Goal: Task Accomplishment & Management: Manage account settings

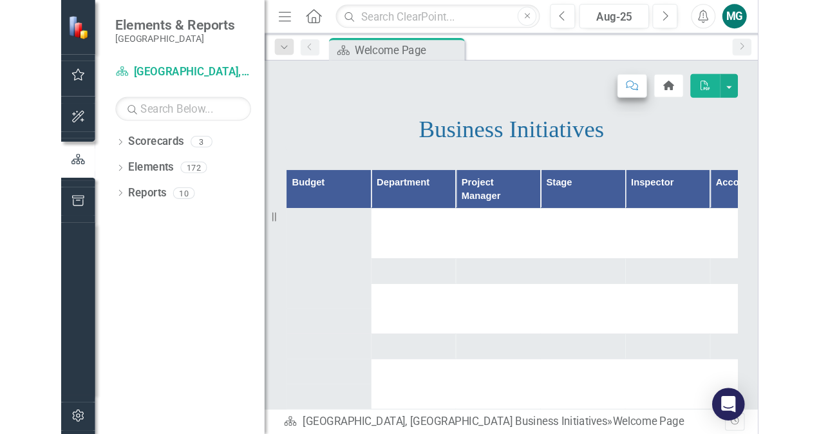
scroll to position [78, 0]
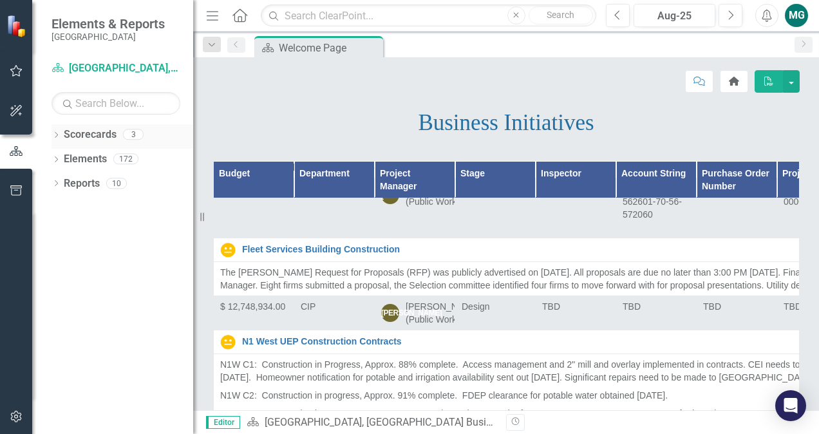
click at [53, 136] on icon "Dropdown" at bounding box center [56, 136] width 9 height 7
click at [65, 180] on icon "Dropdown" at bounding box center [63, 183] width 10 height 8
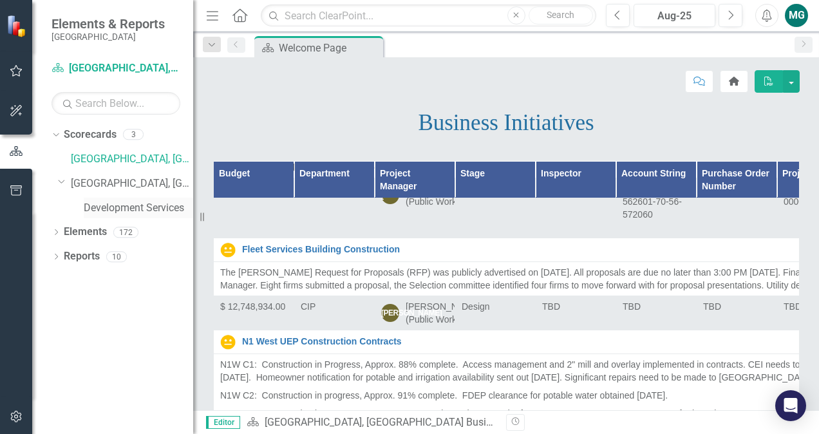
click at [132, 205] on link "Development Services" at bounding box center [138, 208] width 109 height 15
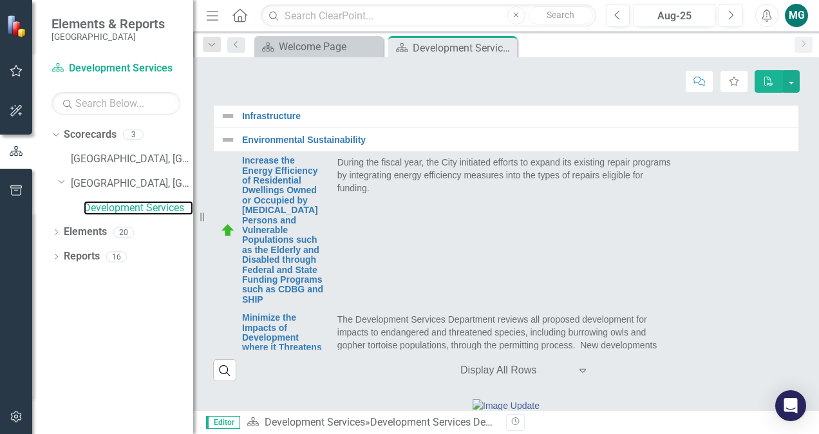
scroll to position [1020, 0]
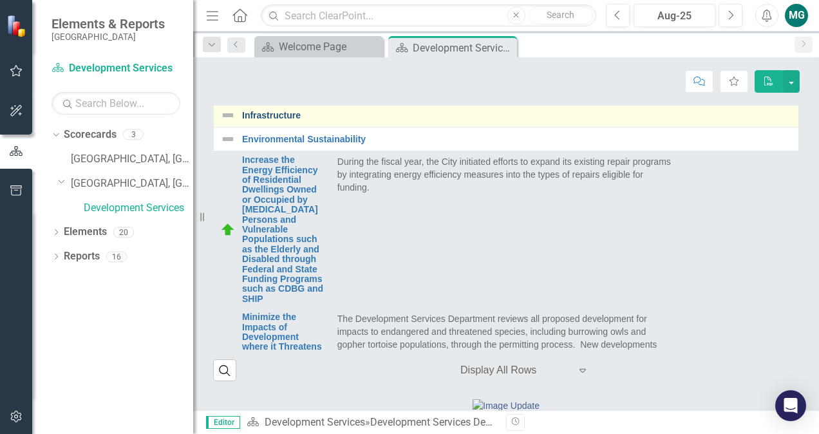
click at [440, 120] on link "Infrastructure" at bounding box center [517, 116] width 550 height 10
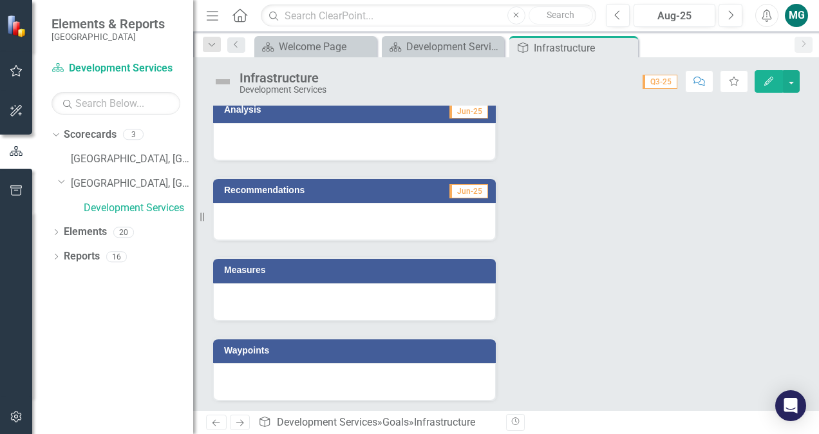
scroll to position [91, 0]
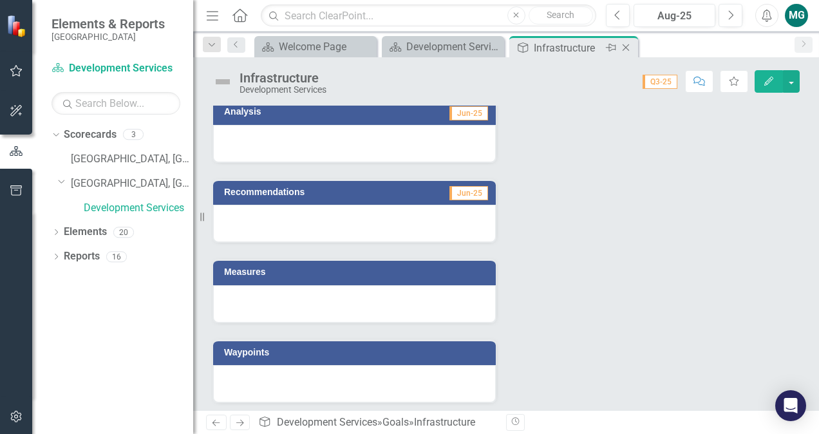
click at [624, 46] on icon at bounding box center [626, 47] width 7 height 7
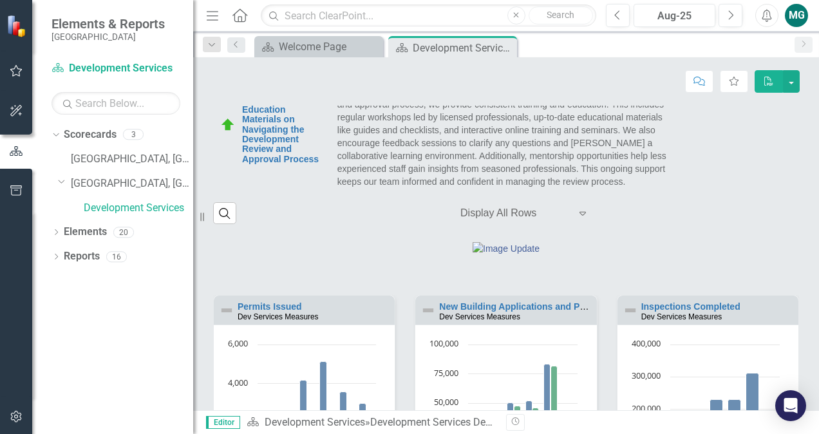
scroll to position [903, 0]
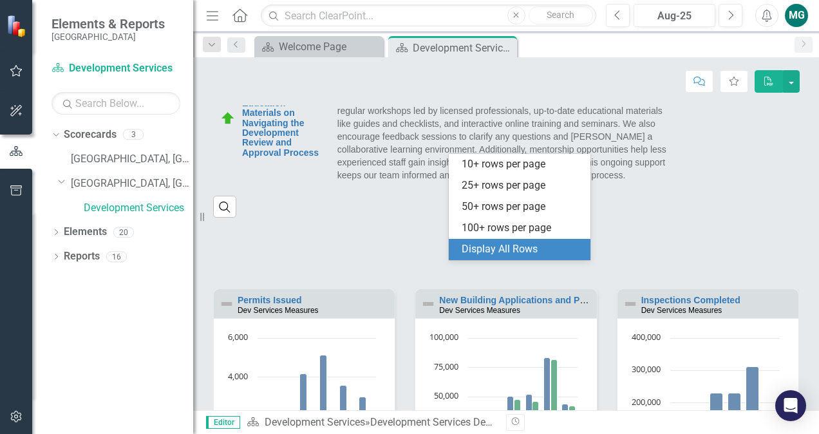
click at [512, 216] on div at bounding box center [514, 206] width 109 height 17
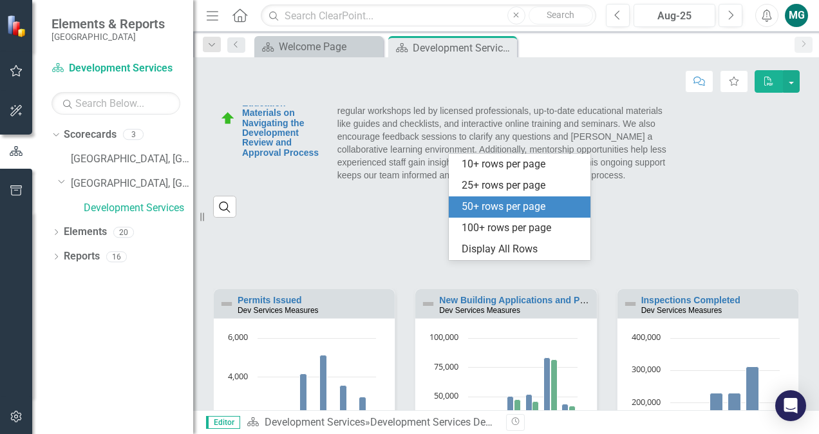
click at [514, 206] on div "50+ rows per page" at bounding box center [522, 207] width 121 height 15
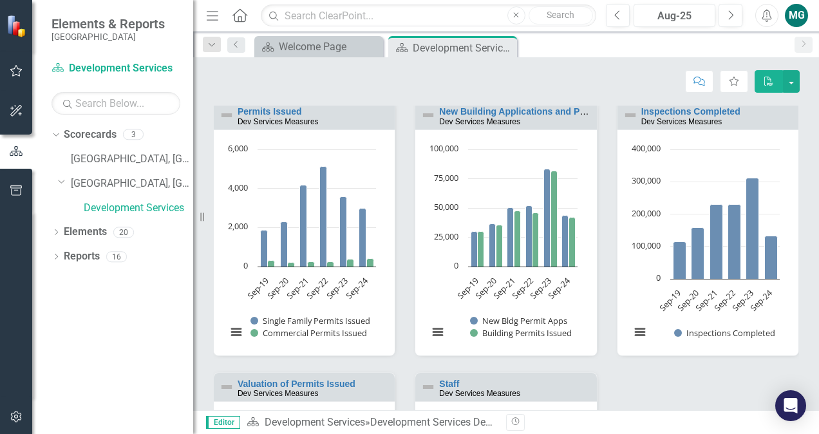
scroll to position [966, 0]
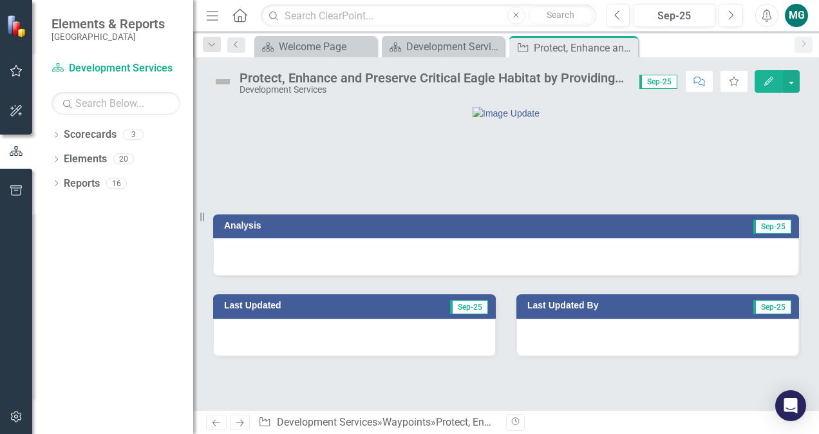
scroll to position [23, 0]
click at [420, 276] on div at bounding box center [506, 256] width 586 height 37
click at [453, 276] on div at bounding box center [506, 256] width 586 height 37
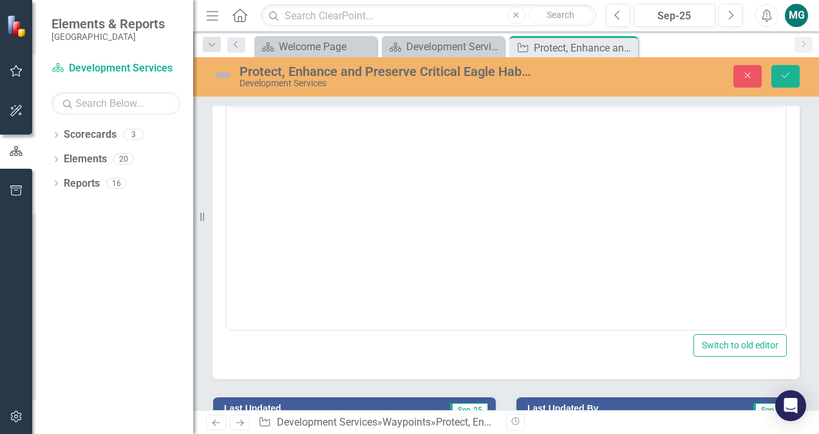
scroll to position [183, 0]
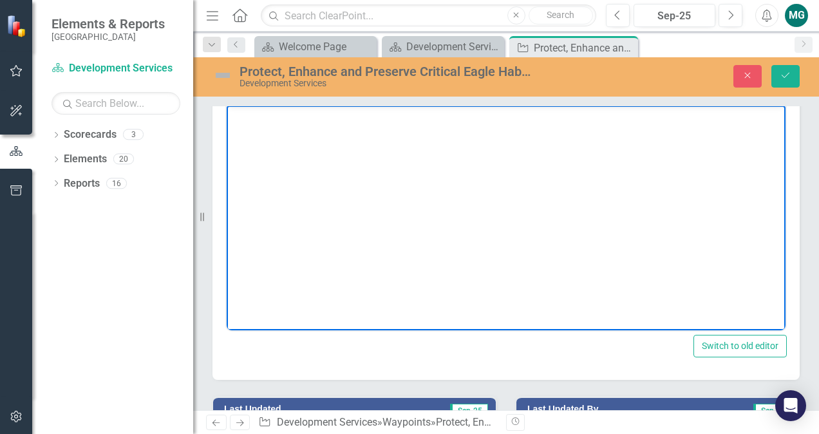
click at [382, 136] on body "Rich Text Area. Press ALT-0 for help." at bounding box center [506, 202] width 559 height 193
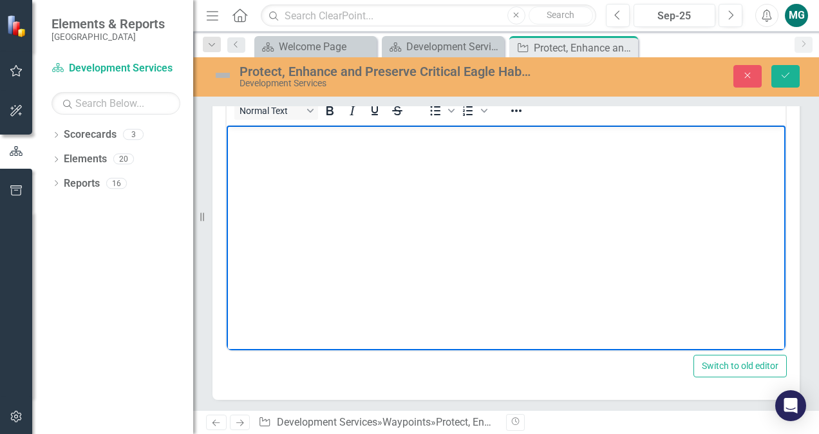
scroll to position [165, 0]
click at [479, 174] on body "Rich Text Area. Press ALT-0 for help." at bounding box center [506, 220] width 559 height 193
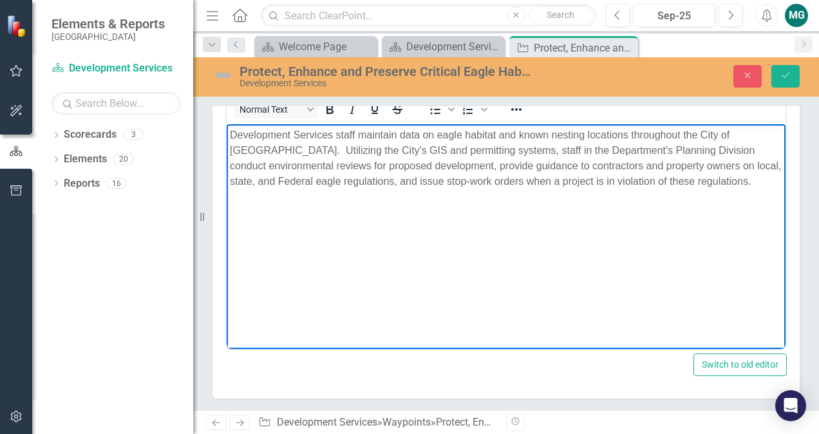
click at [391, 180] on p "Development Services staff maintain data on eagle habitat and known nesting loc…" at bounding box center [506, 158] width 552 height 62
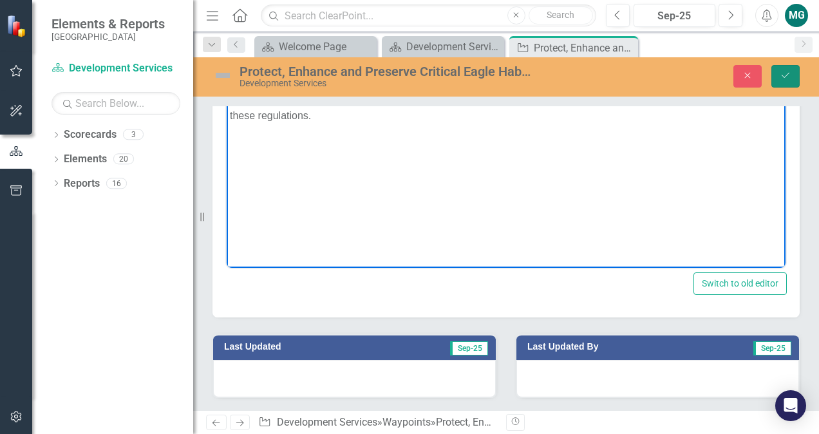
click at [789, 71] on icon "Save" at bounding box center [786, 75] width 12 height 9
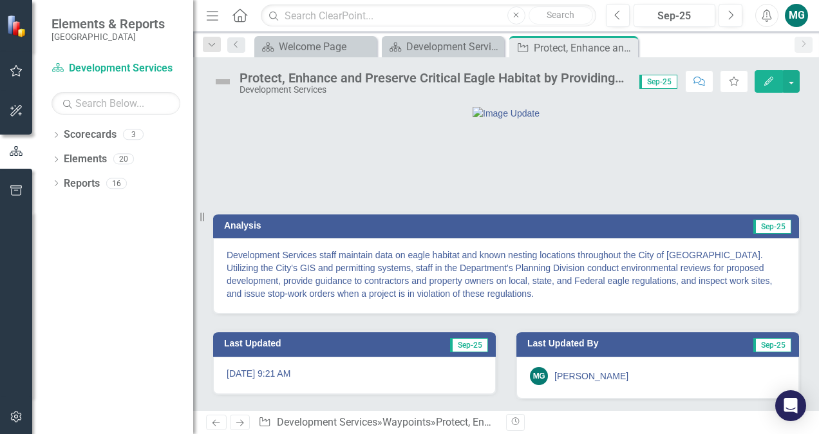
click at [230, 82] on img at bounding box center [222, 81] width 21 height 21
click at [227, 81] on img at bounding box center [222, 81] width 21 height 21
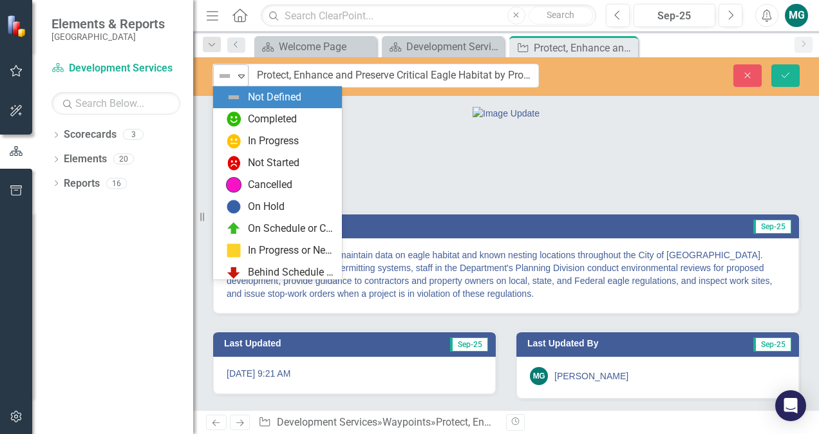
click at [242, 75] on icon "Expand" at bounding box center [241, 76] width 13 height 10
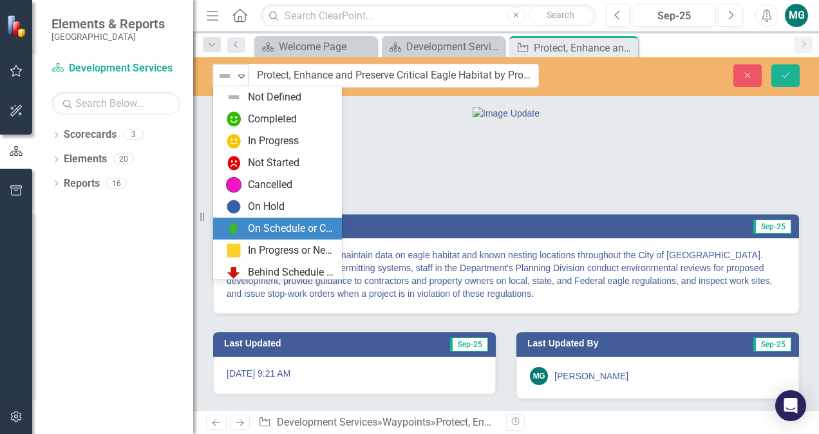
click at [300, 228] on div "On Schedule or Complete" at bounding box center [291, 228] width 86 height 15
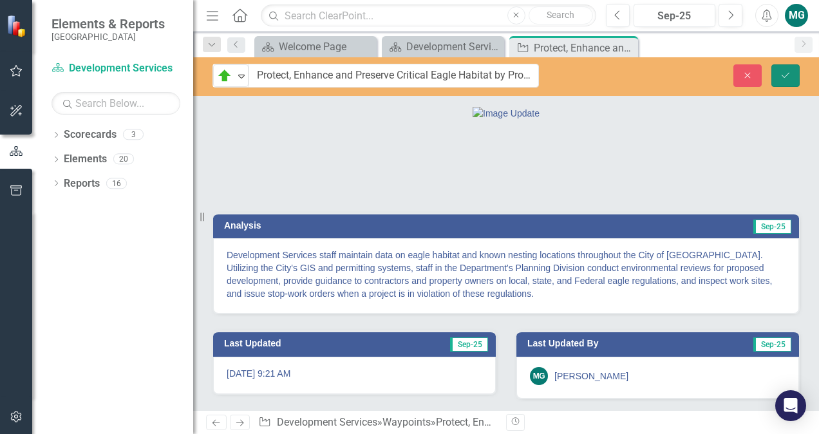
click at [789, 75] on icon "Save" at bounding box center [786, 75] width 12 height 9
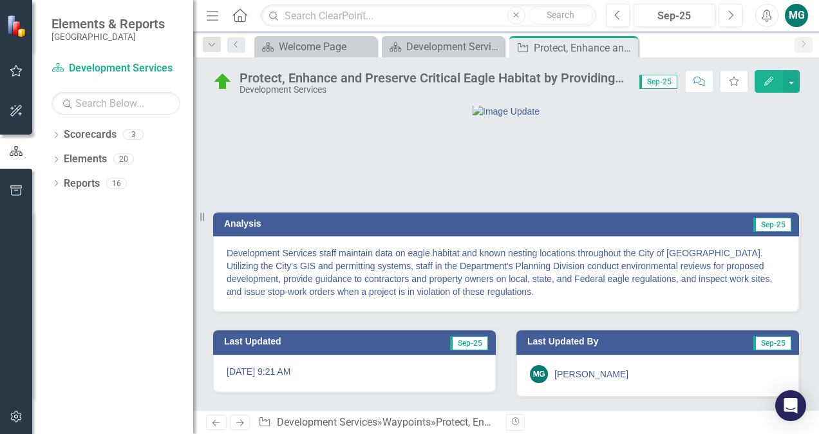
scroll to position [0, 0]
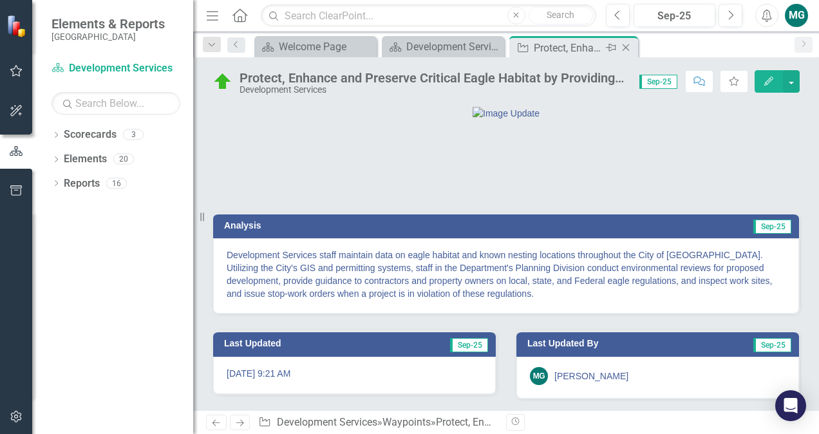
click at [628, 44] on icon at bounding box center [626, 47] width 7 height 7
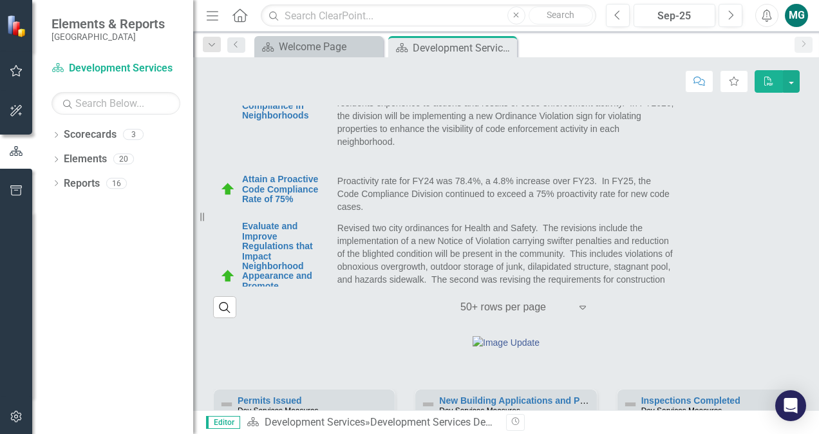
scroll to position [839, 0]
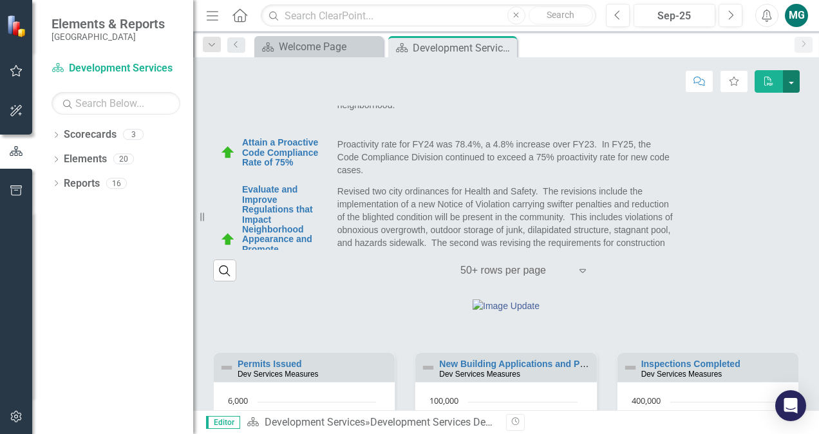
click at [789, 84] on button "button" at bounding box center [791, 81] width 17 height 23
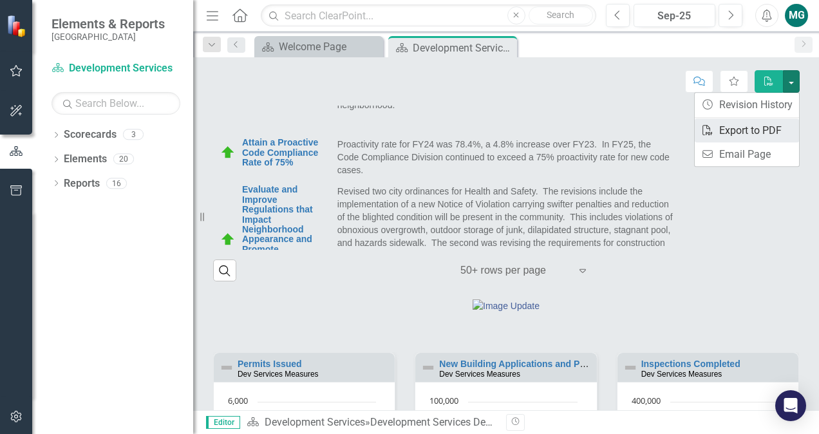
click at [758, 127] on link "PDF Export to PDF" at bounding box center [747, 130] width 104 height 24
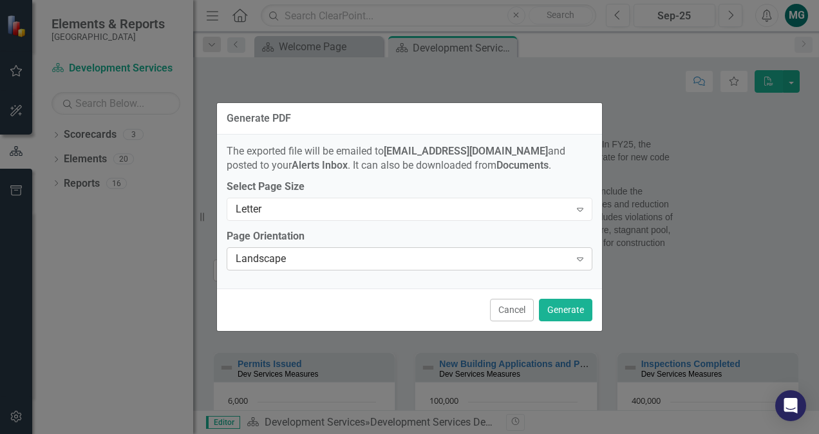
click at [579, 257] on icon "Expand" at bounding box center [580, 259] width 13 height 10
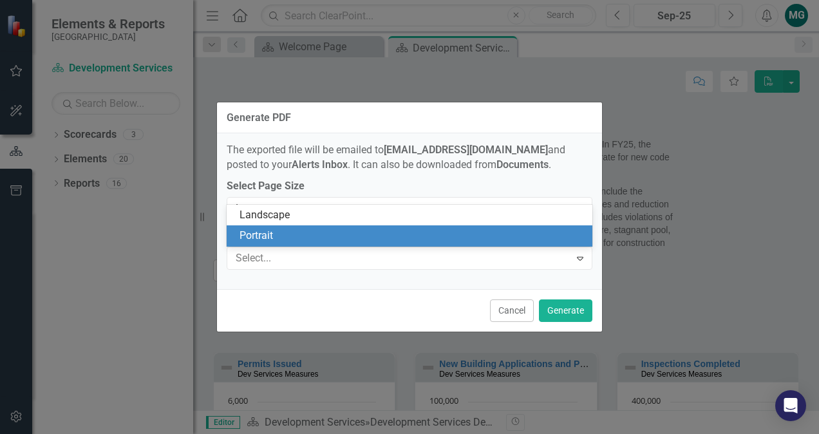
click at [532, 231] on div "Portrait" at bounding box center [412, 236] width 346 height 15
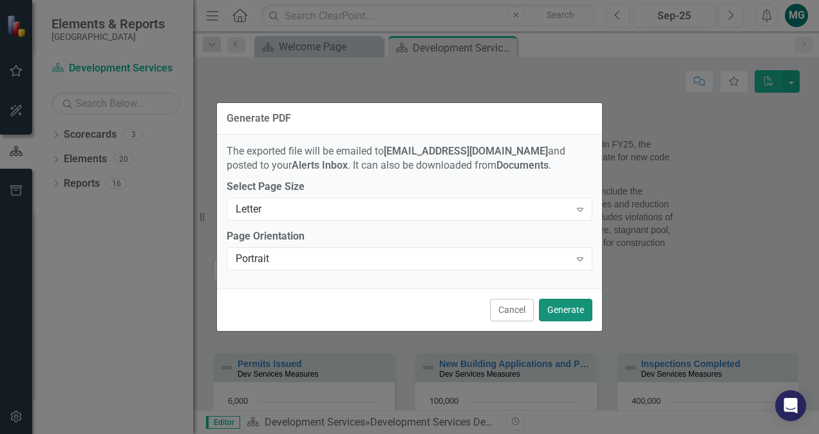
click at [566, 306] on button "Generate" at bounding box center [565, 310] width 53 height 23
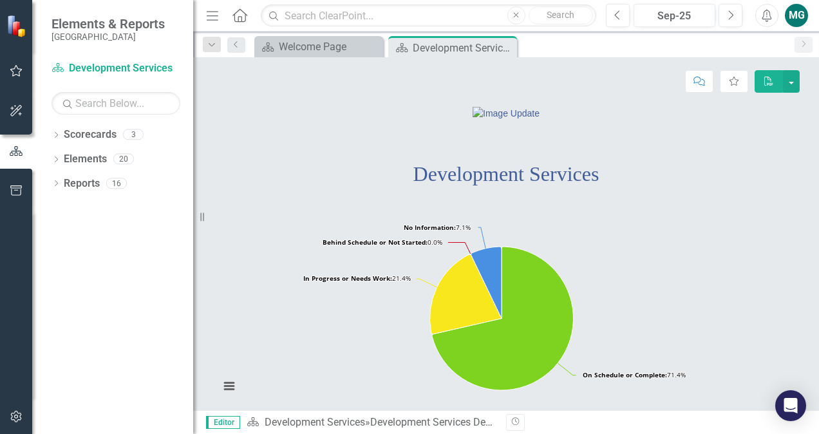
scroll to position [71, 0]
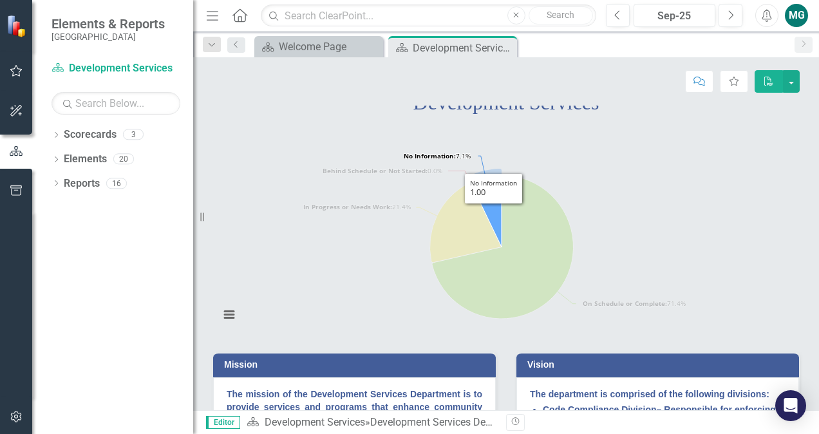
click at [493, 247] on icon "No Information, 1." at bounding box center [486, 210] width 30 height 71
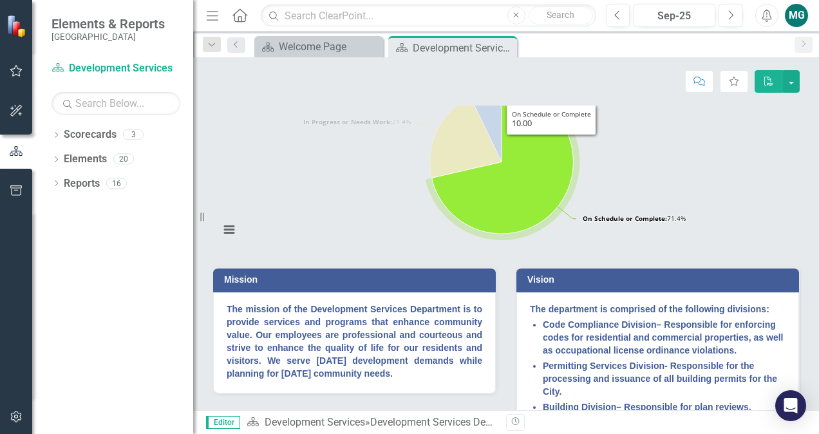
scroll to position [154, 0]
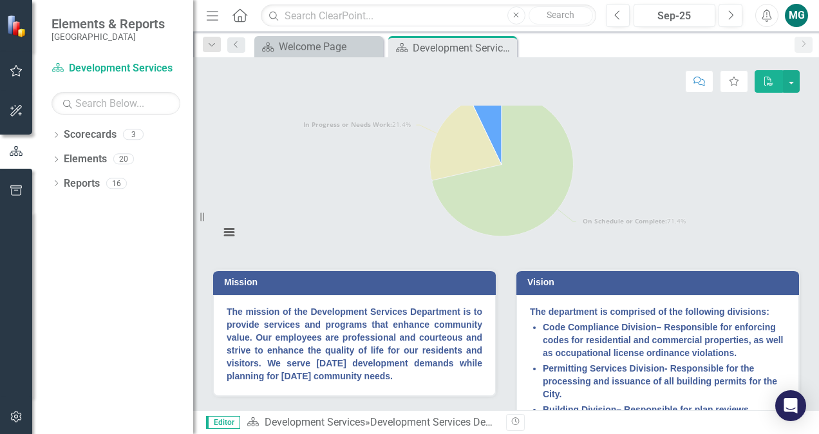
click at [490, 164] on icon "No Information, 1." at bounding box center [486, 128] width 30 height 71
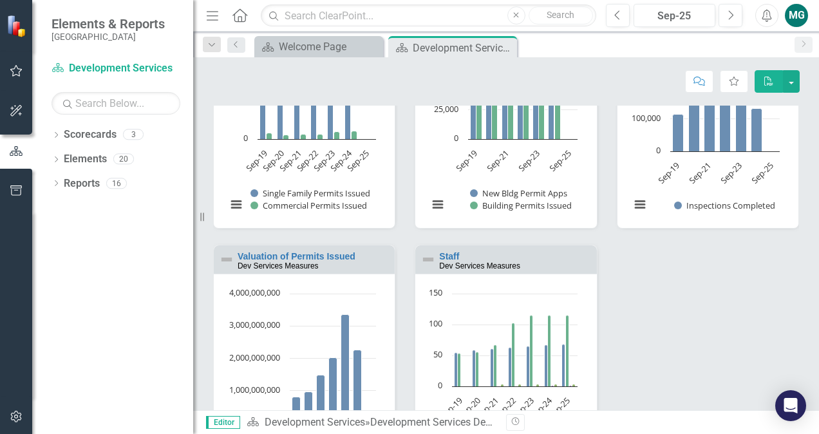
scroll to position [1431, 0]
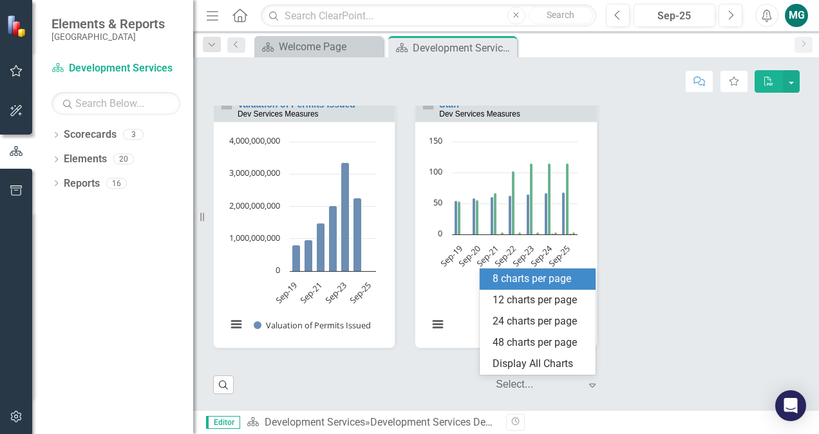
click at [586, 390] on icon "Expand" at bounding box center [592, 385] width 13 height 10
click at [697, 310] on div "Permits Issued Dev Services Measures Loading... Chart Bar chart with 2 data ser…" at bounding box center [505, 92] width 605 height 544
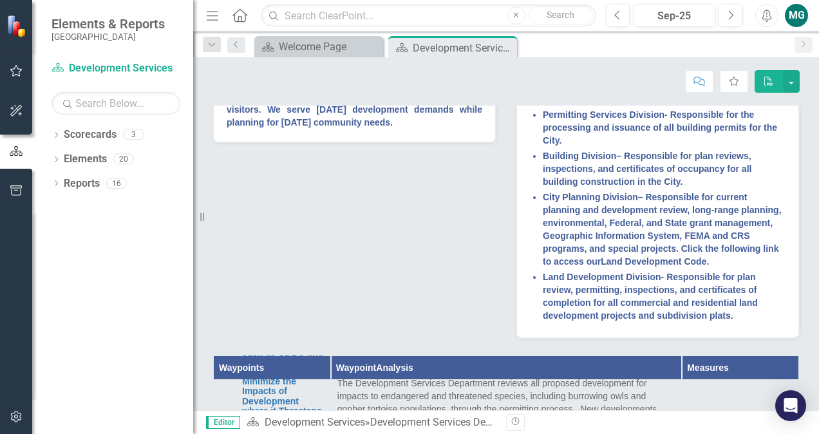
scroll to position [0, 0]
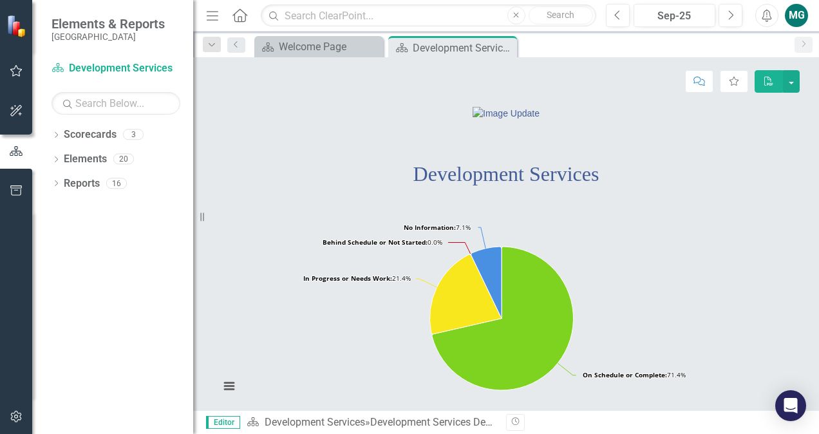
click at [770, 82] on icon "button" at bounding box center [768, 81] width 9 height 9
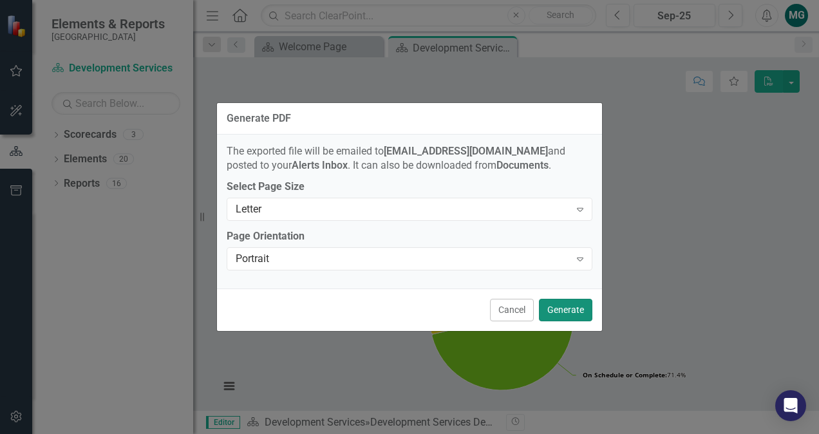
click at [577, 310] on button "Generate" at bounding box center [565, 310] width 53 height 23
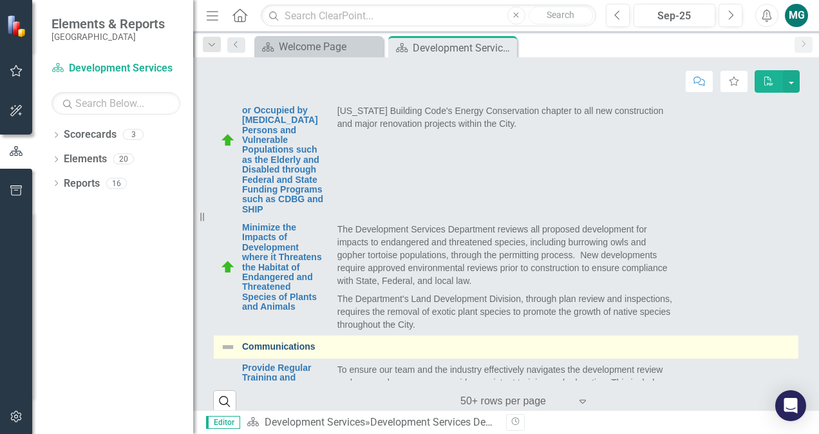
scroll to position [825, 0]
